Goal: Task Accomplishment & Management: Manage account settings

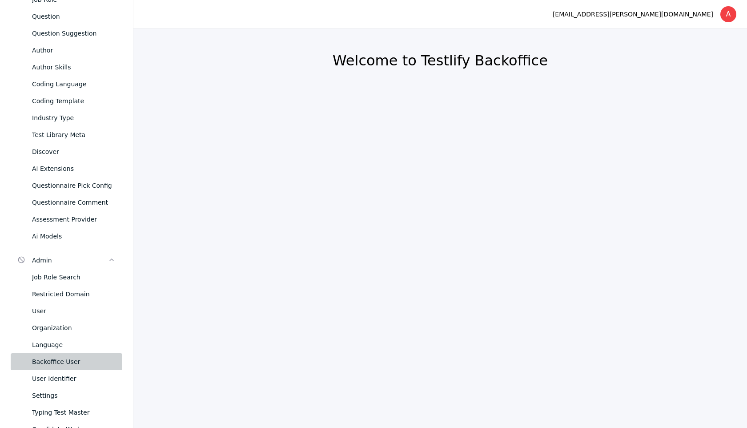
scroll to position [136, 0]
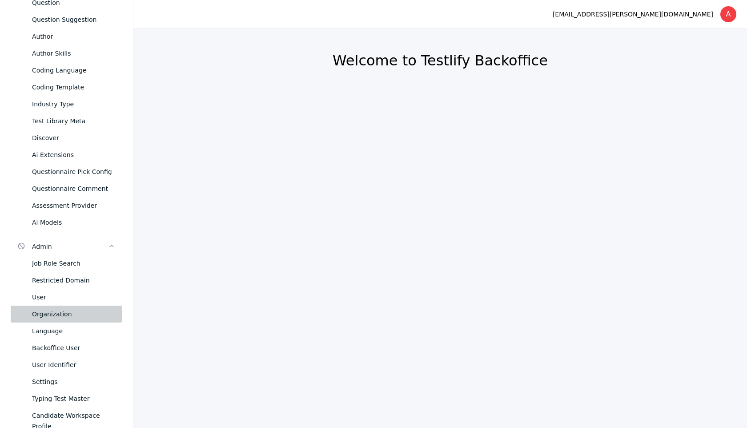
click at [55, 317] on div "Organization" at bounding box center [73, 314] width 83 height 11
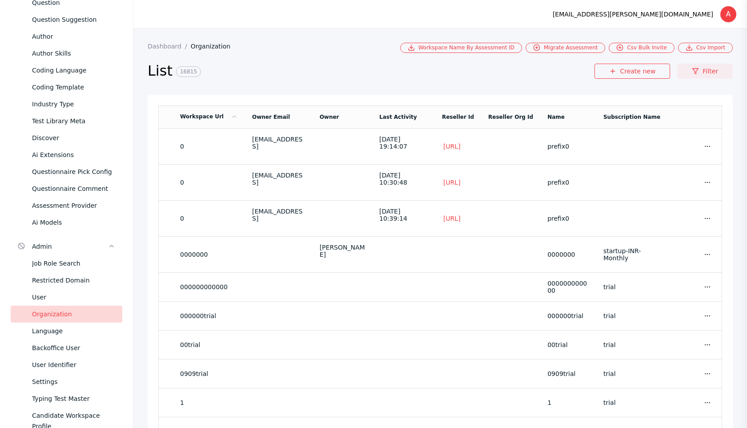
click at [709, 72] on link "Filter" at bounding box center [705, 71] width 56 height 15
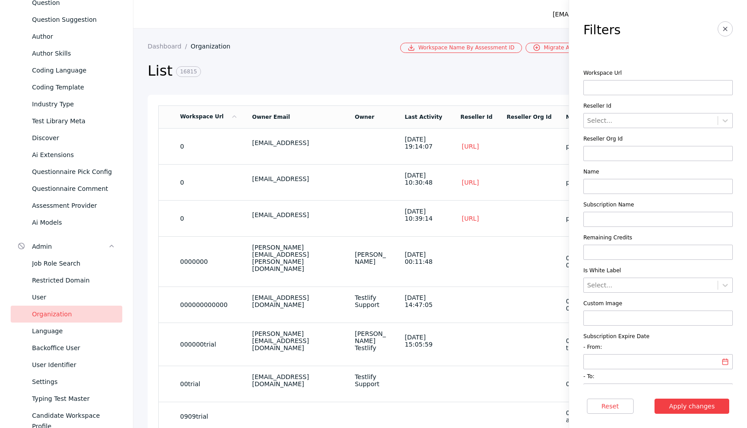
click at [660, 89] on input at bounding box center [657, 87] width 149 height 15
type input "**********"
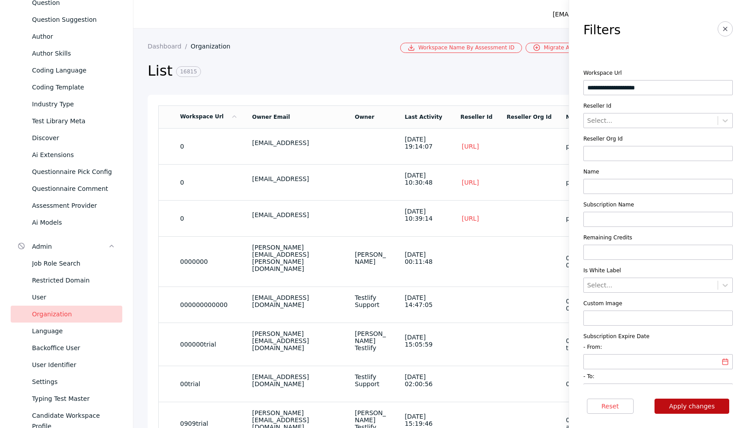
click at [688, 403] on button "Apply changes" at bounding box center [691, 405] width 75 height 15
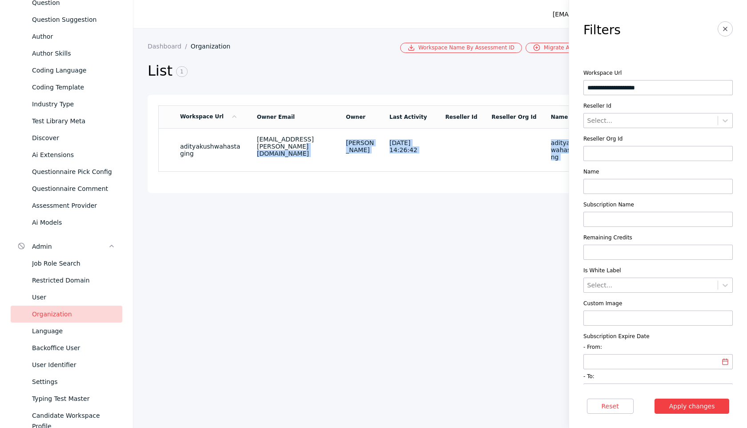
click at [281, 165] on section "Workspace Url Owner Email Owner Last Activity Reseller Id Reseller Org Id Name …" at bounding box center [440, 144] width 585 height 98
click at [275, 157] on td "[EMAIL_ADDRESS][PERSON_NAME][DOMAIN_NAME]" at bounding box center [294, 149] width 89 height 43
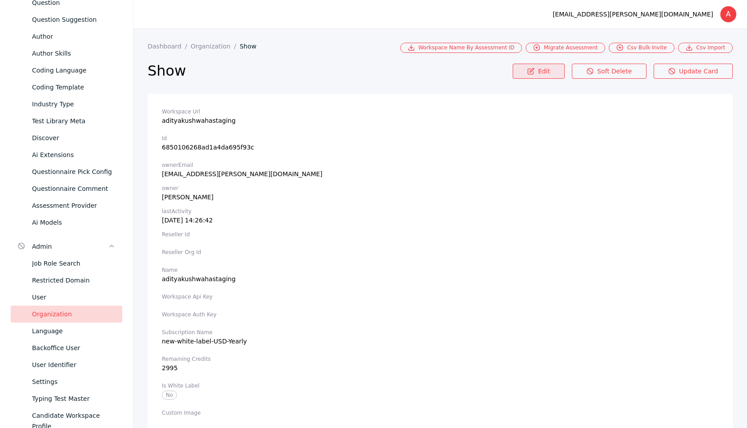
click at [553, 69] on link "Edit" at bounding box center [539, 71] width 52 height 15
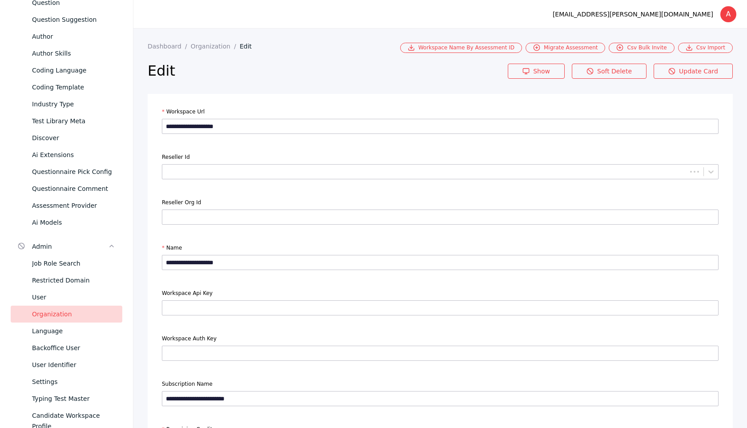
scroll to position [738, 0]
